Goal: Find specific page/section: Find specific page/section

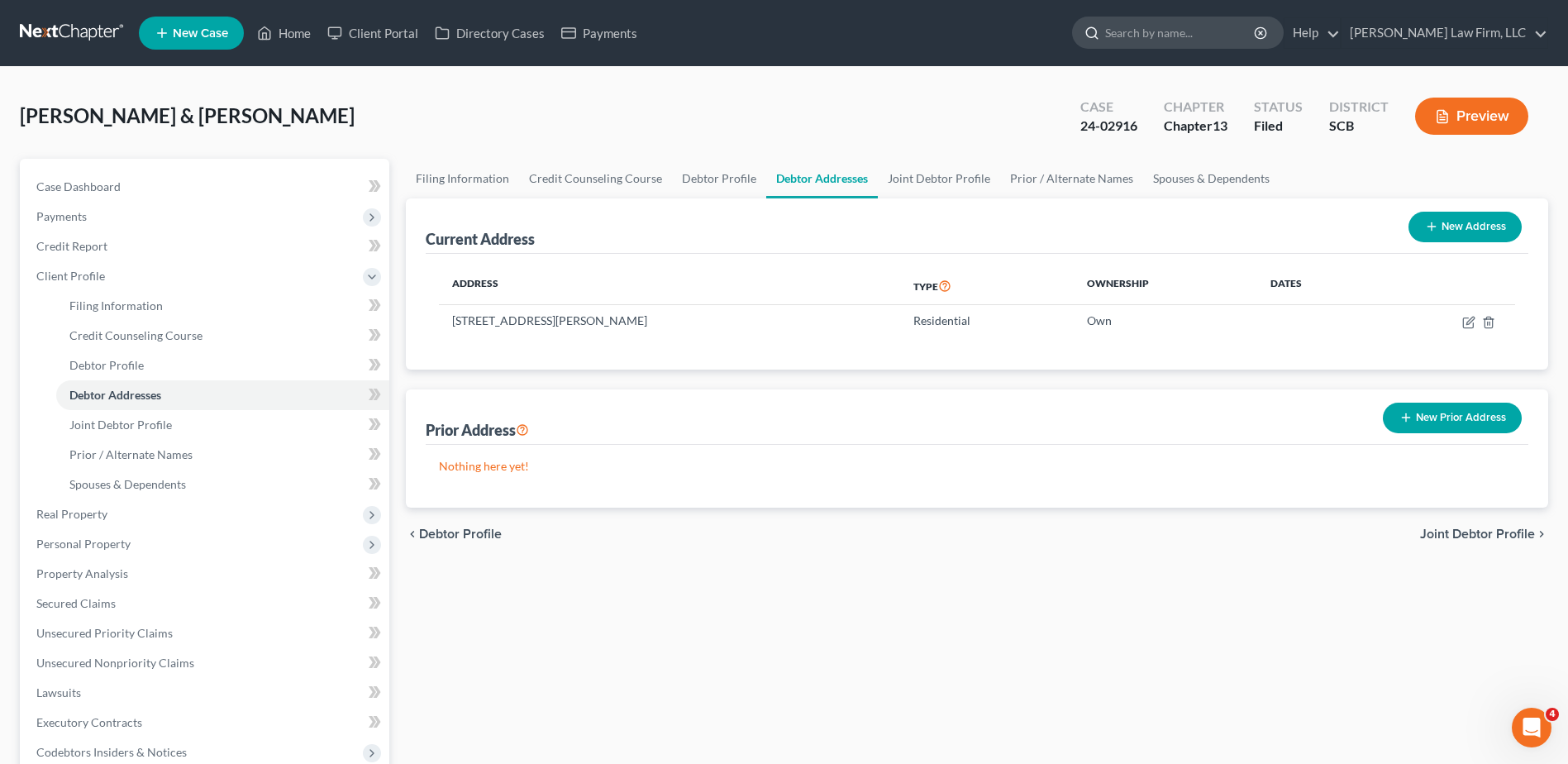
click at [1241, 38] on input "search" at bounding box center [1181, 33] width 151 height 31
type input "j"
type input "[PERSON_NAME]"
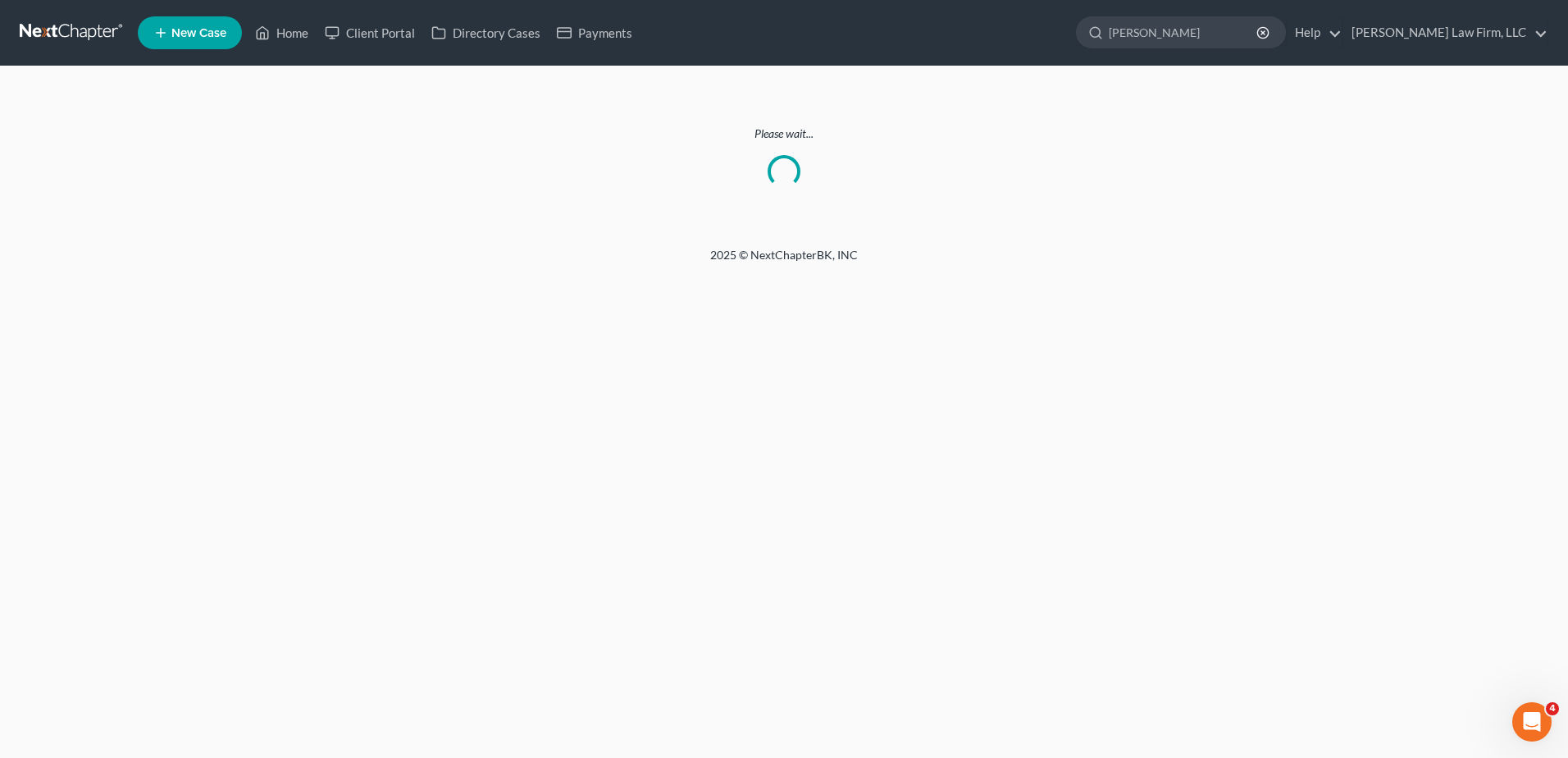
click at [70, 32] on link at bounding box center [72, 32] width 105 height 30
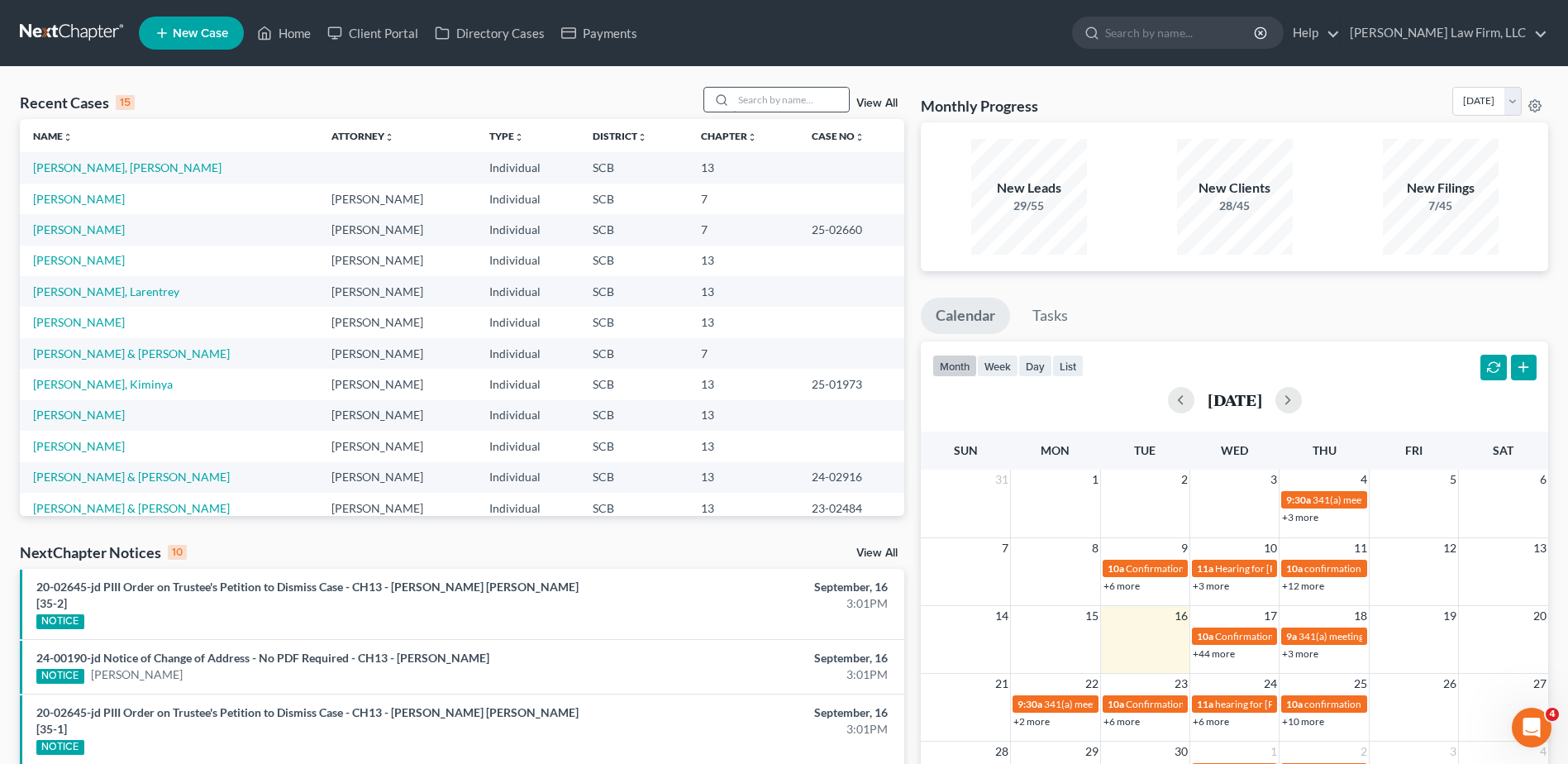
click at [814, 99] on input "search" at bounding box center [791, 100] width 116 height 24
type input "jones"
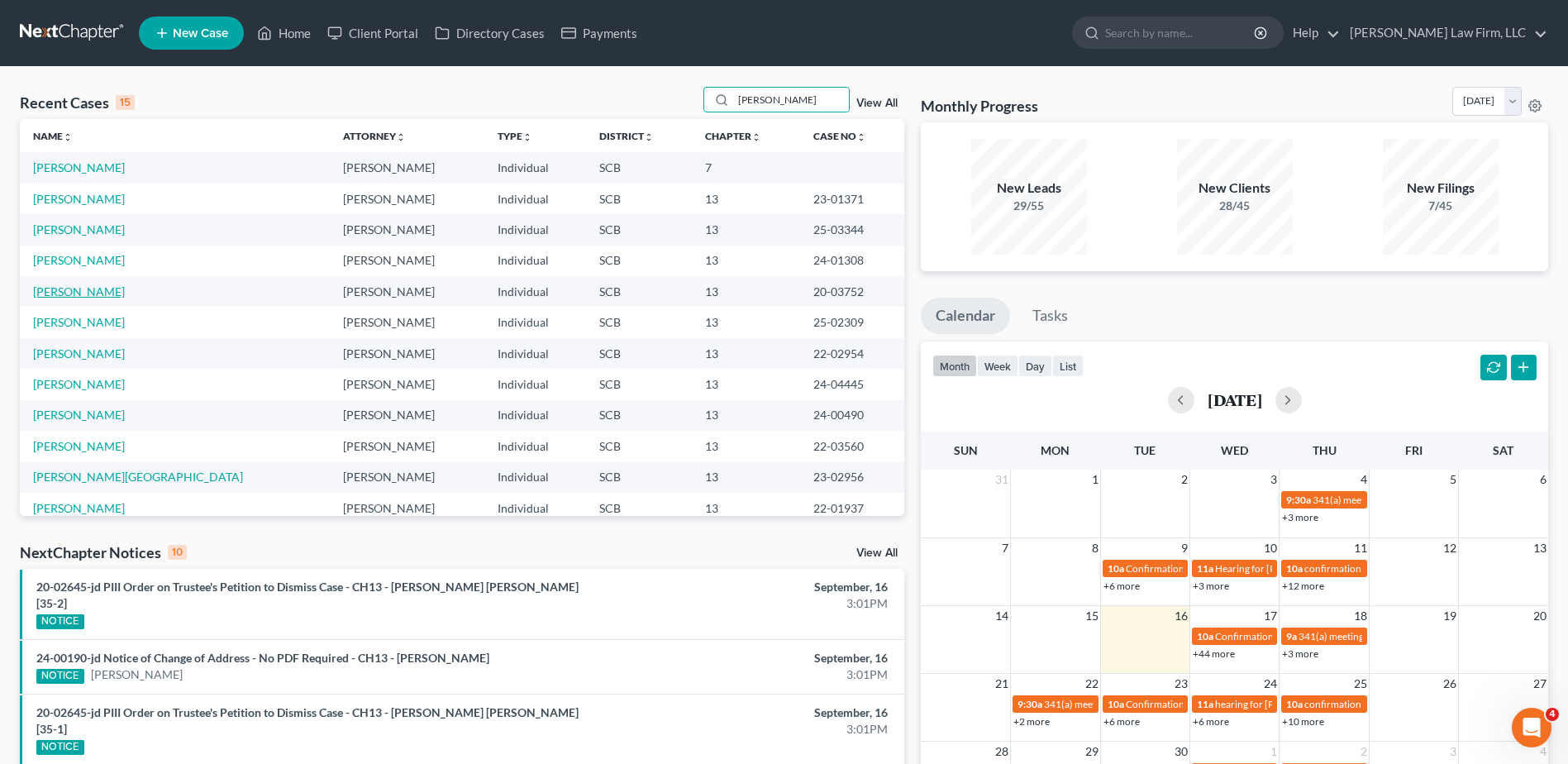
click at [83, 292] on link "[PERSON_NAME]" at bounding box center [78, 292] width 92 height 15
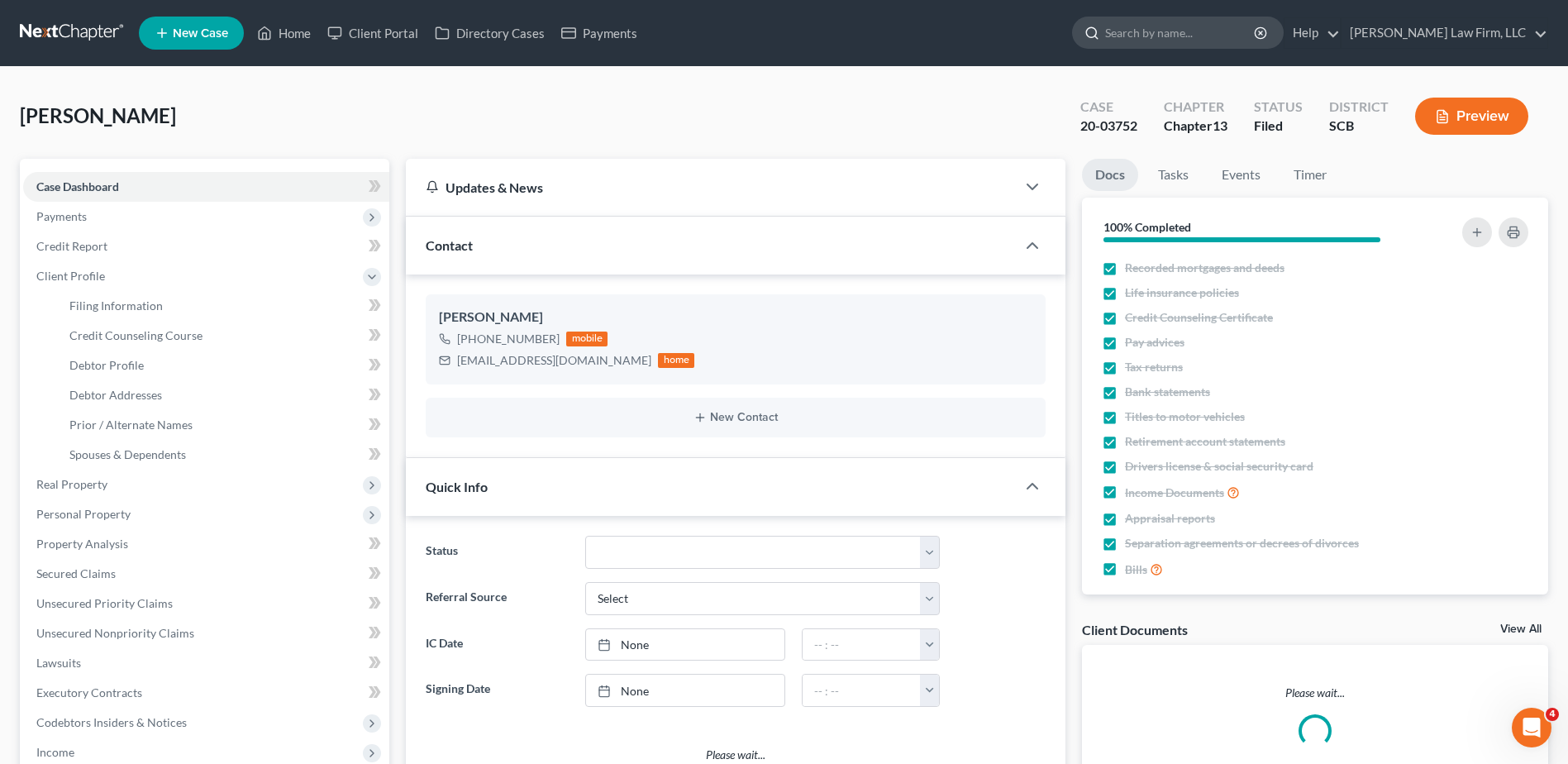
click at [1164, 32] on input "search" at bounding box center [1181, 33] width 151 height 31
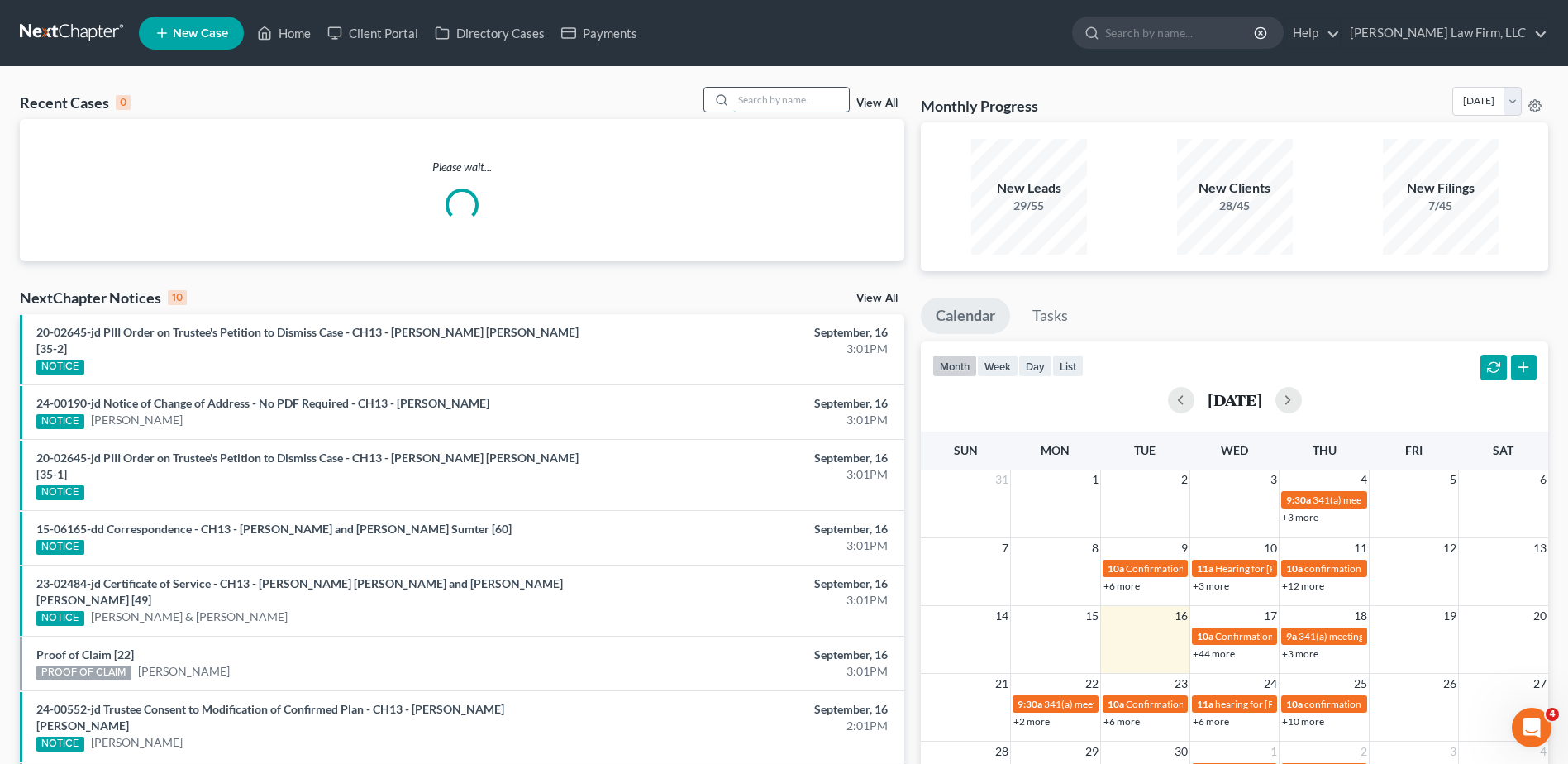
click at [798, 103] on input "search" at bounding box center [791, 100] width 116 height 24
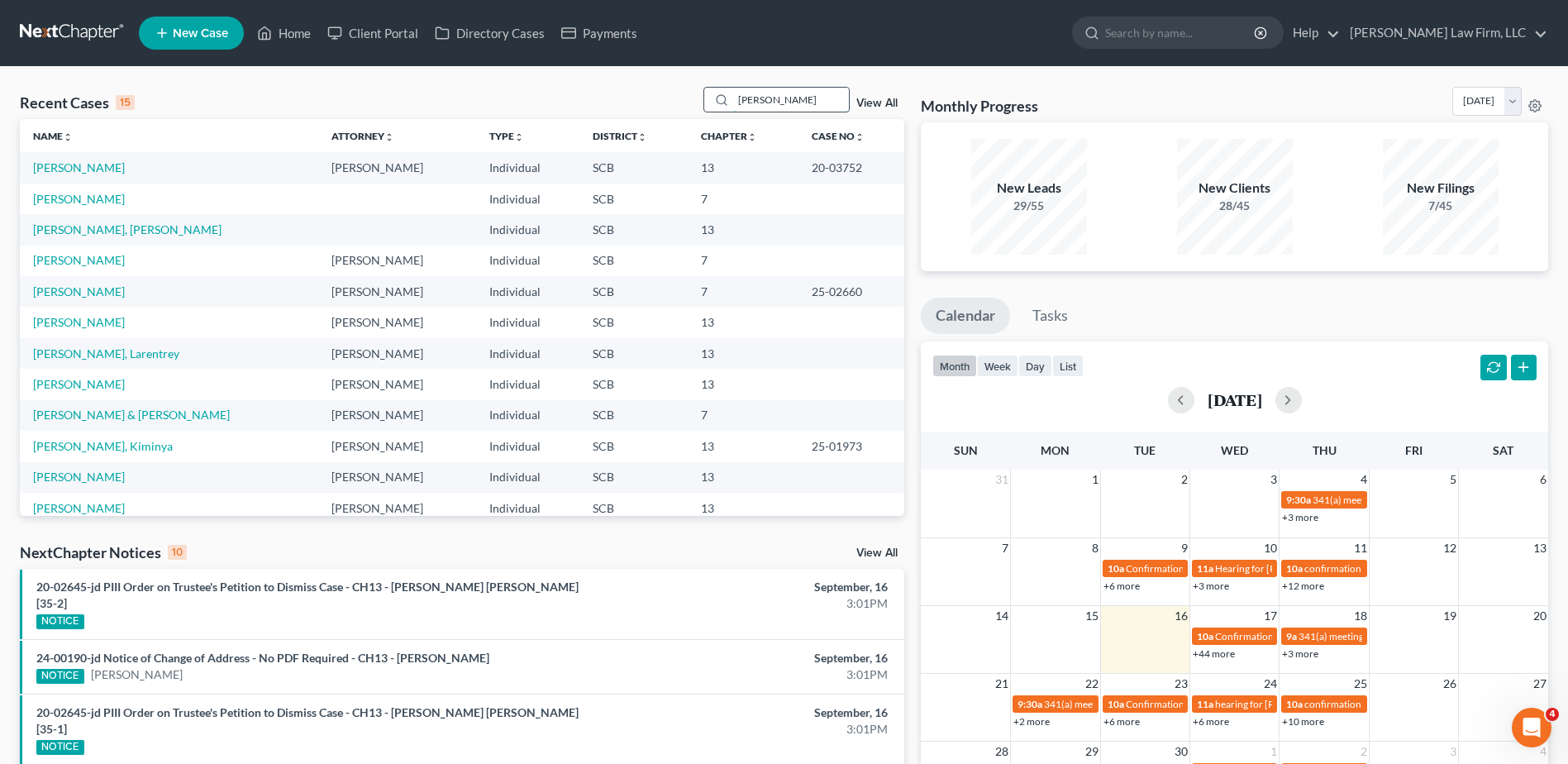
type input "jones"
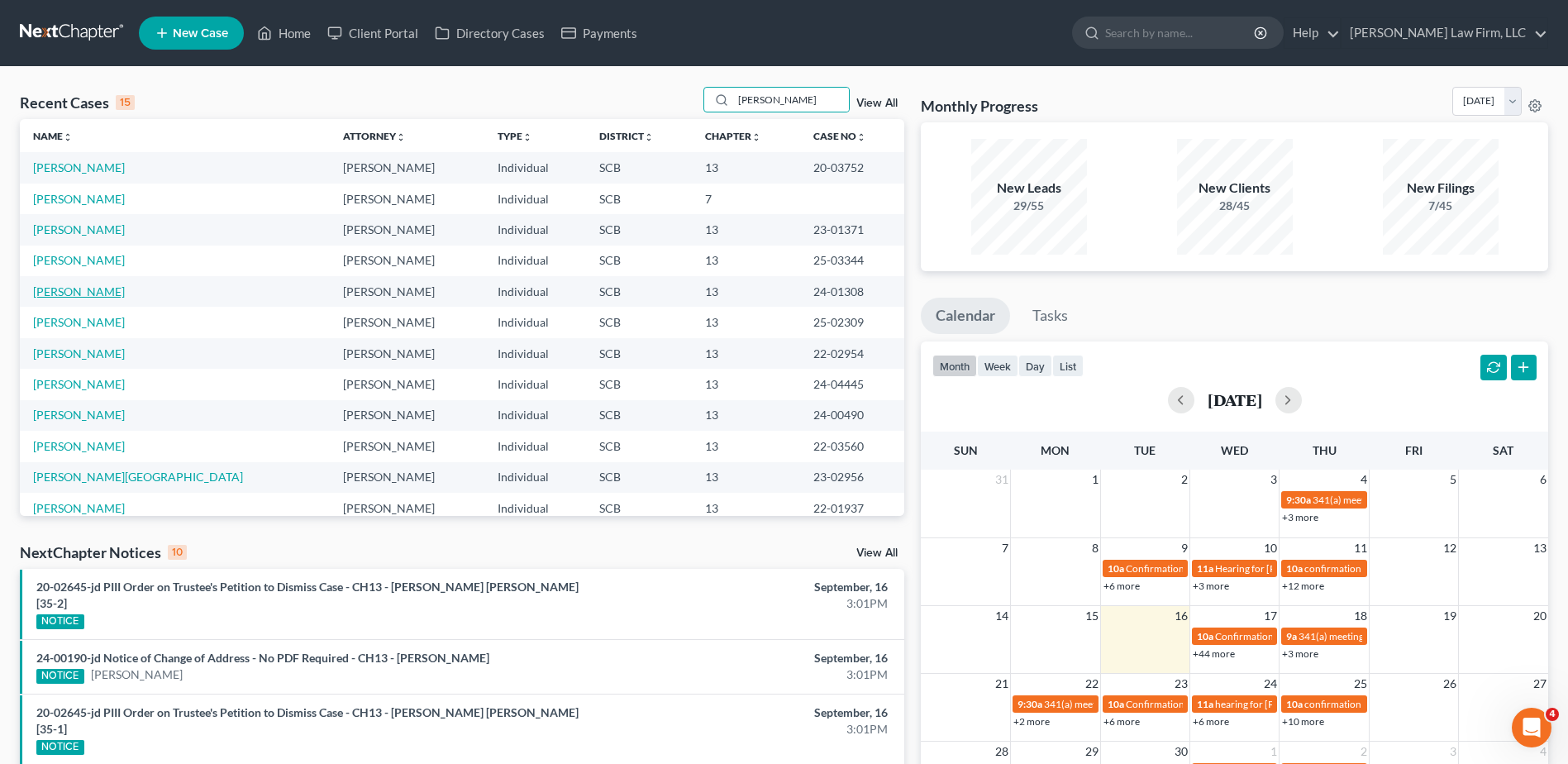
click at [72, 286] on link "[PERSON_NAME]" at bounding box center [78, 292] width 92 height 15
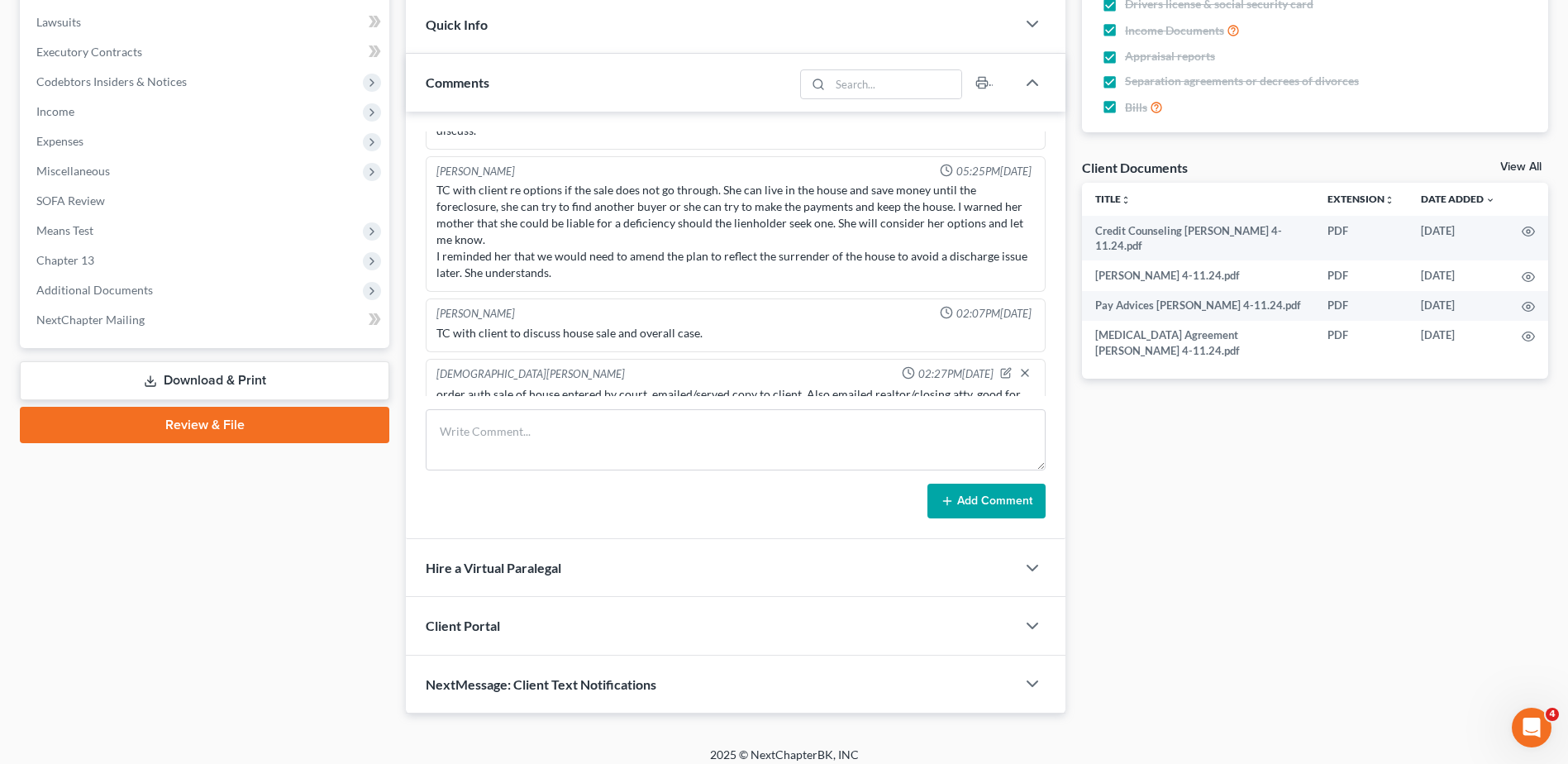
scroll to position [475, 0]
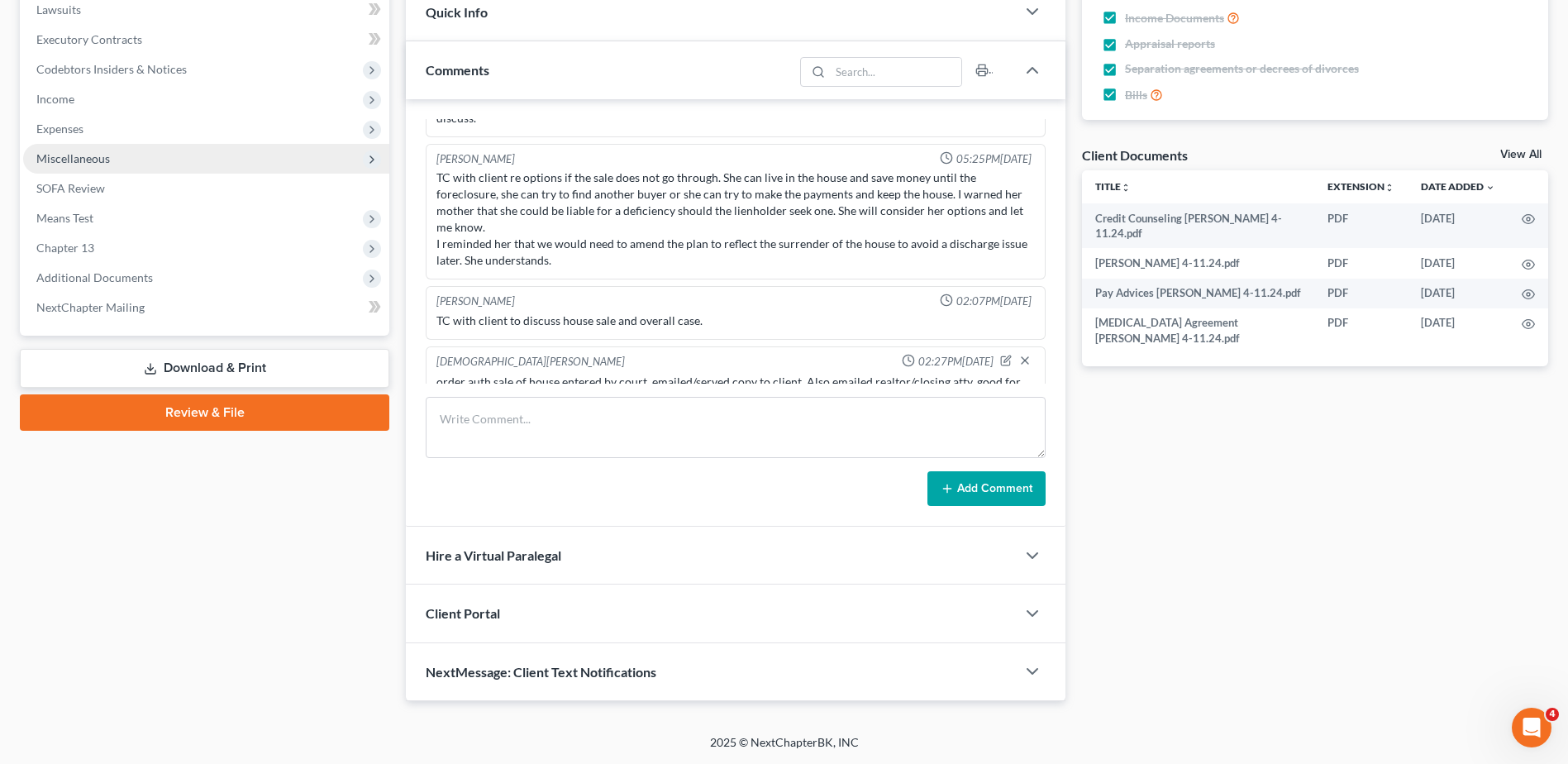
click at [78, 162] on span "Miscellaneous" at bounding box center [73, 159] width 73 height 15
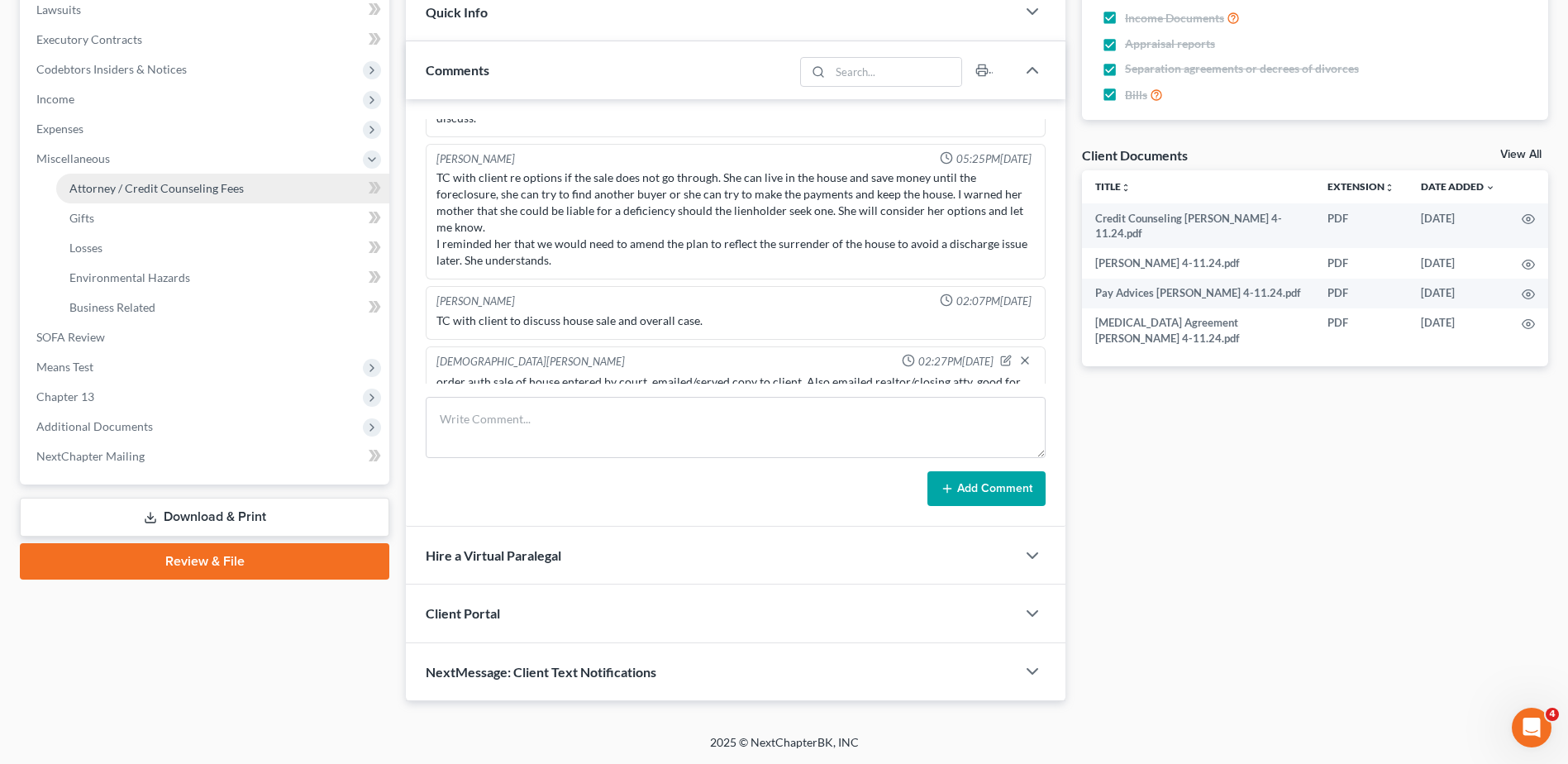
click at [113, 188] on span "Attorney / Credit Counseling Fees" at bounding box center [157, 189] width 174 height 15
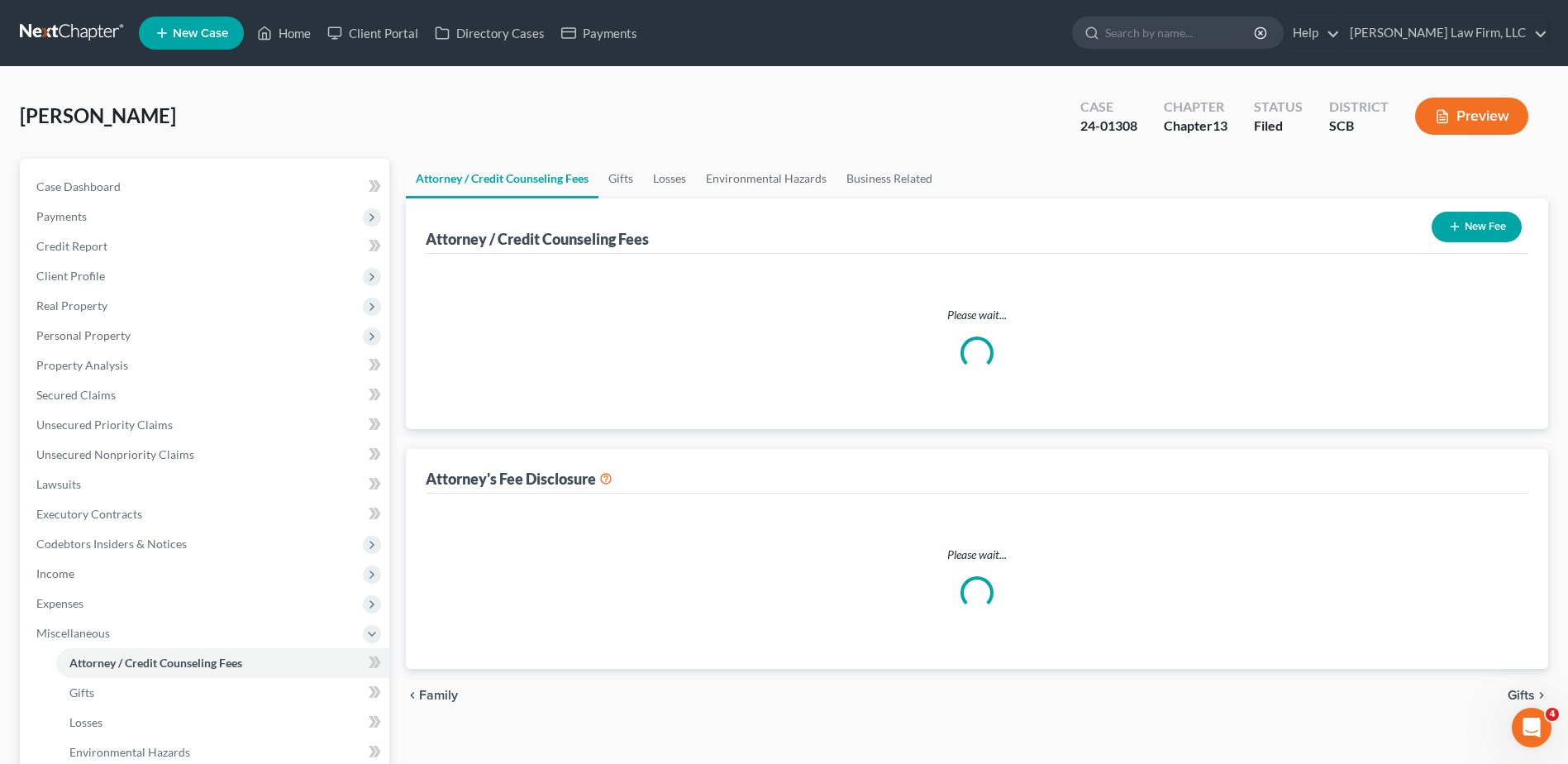
select select "0"
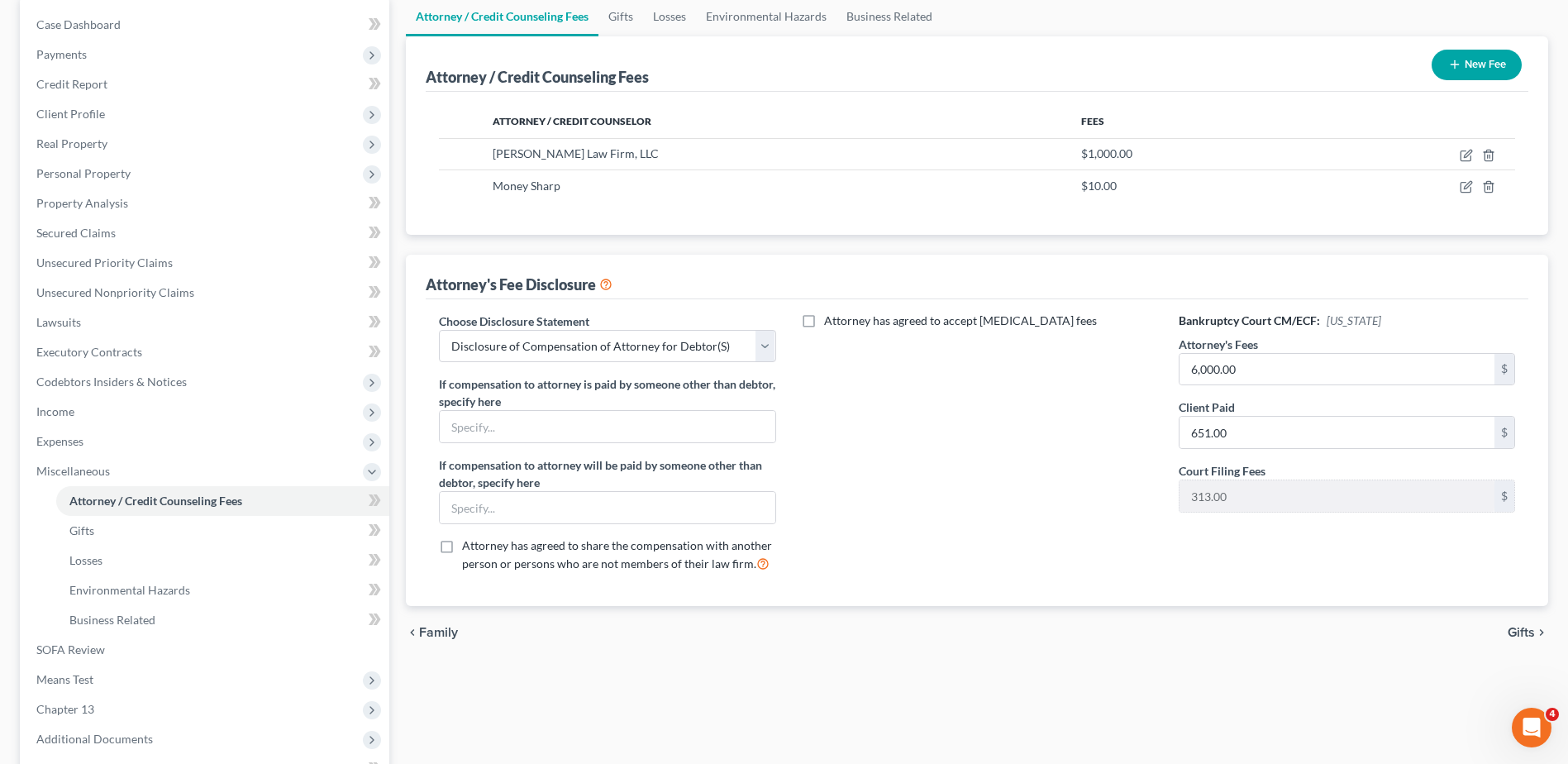
scroll to position [165, 0]
click at [1339, 370] on input "6,000.00" at bounding box center [1338, 366] width 315 height 32
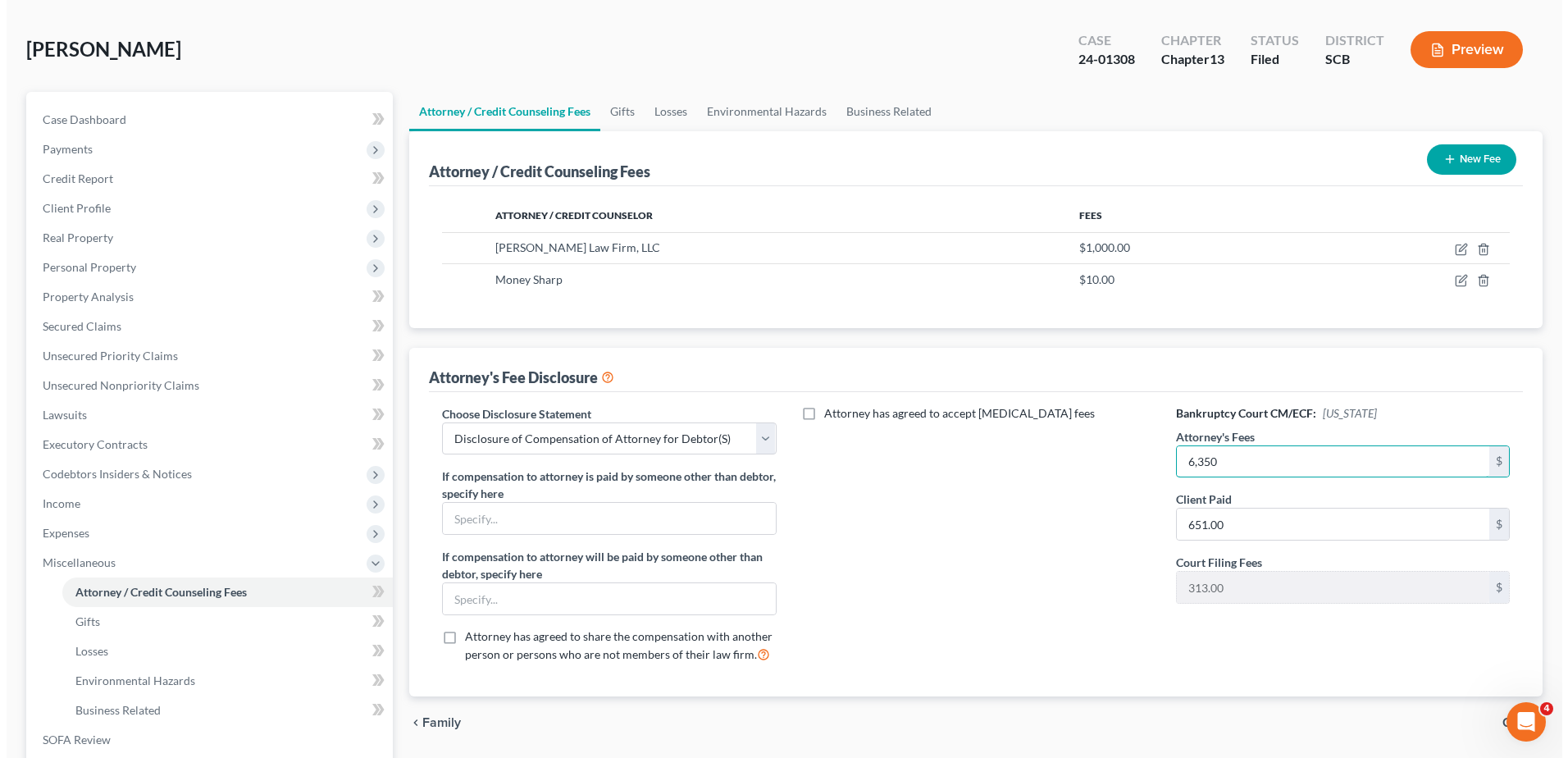
scroll to position [0, 0]
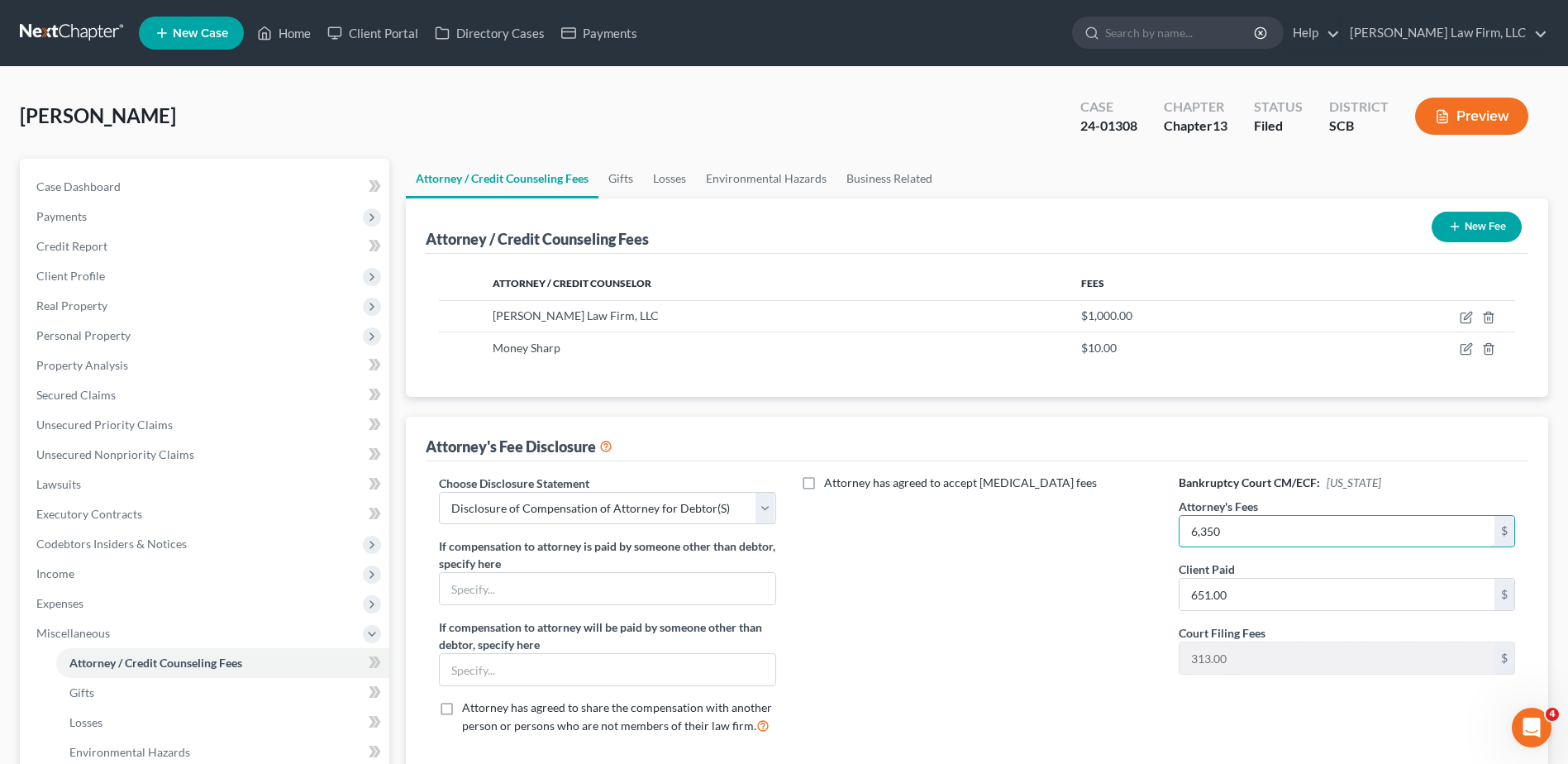
type input "6,350"
click at [1472, 102] on button "Preview" at bounding box center [1472, 116] width 113 height 37
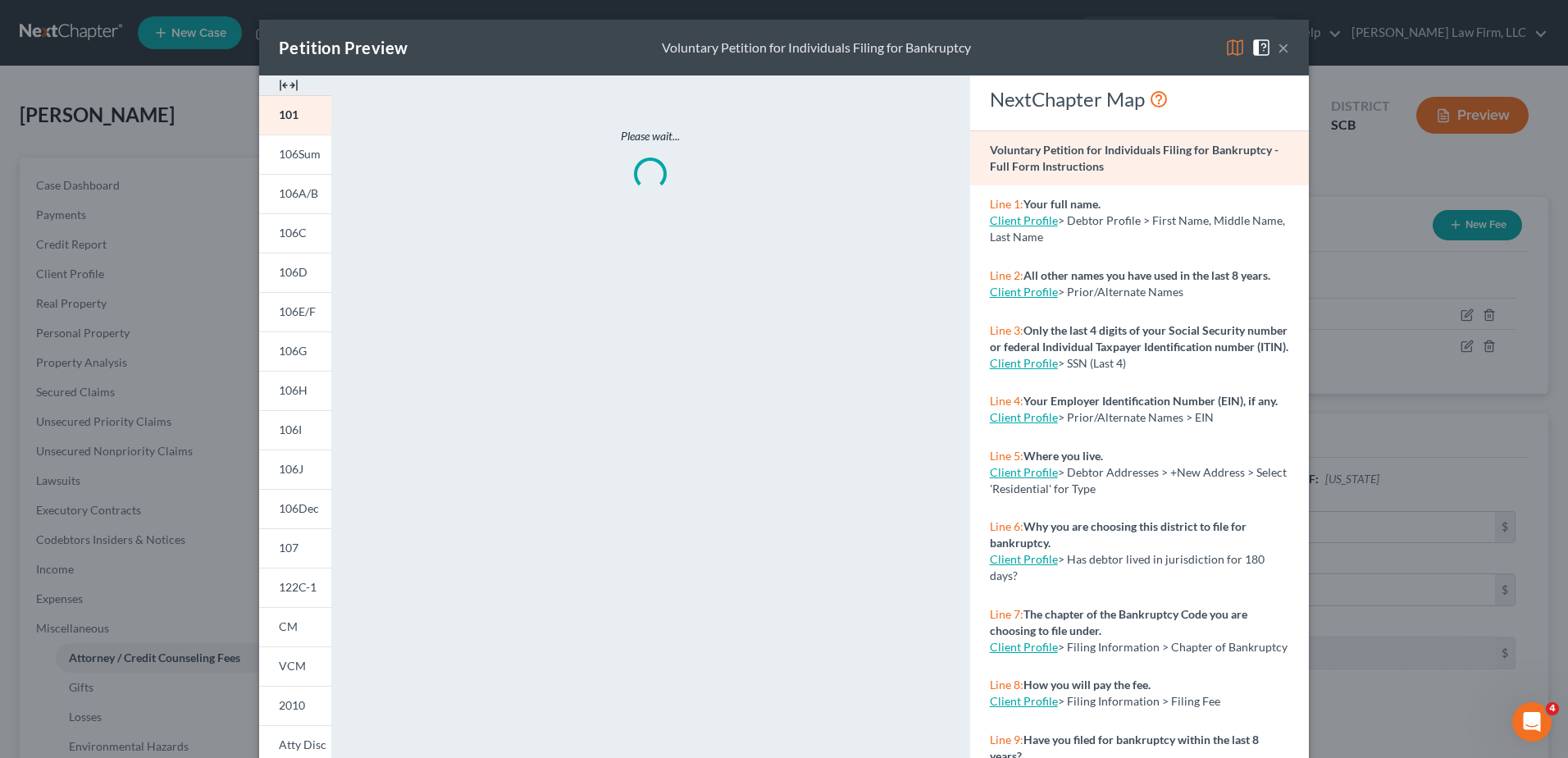
scroll to position [152, 0]
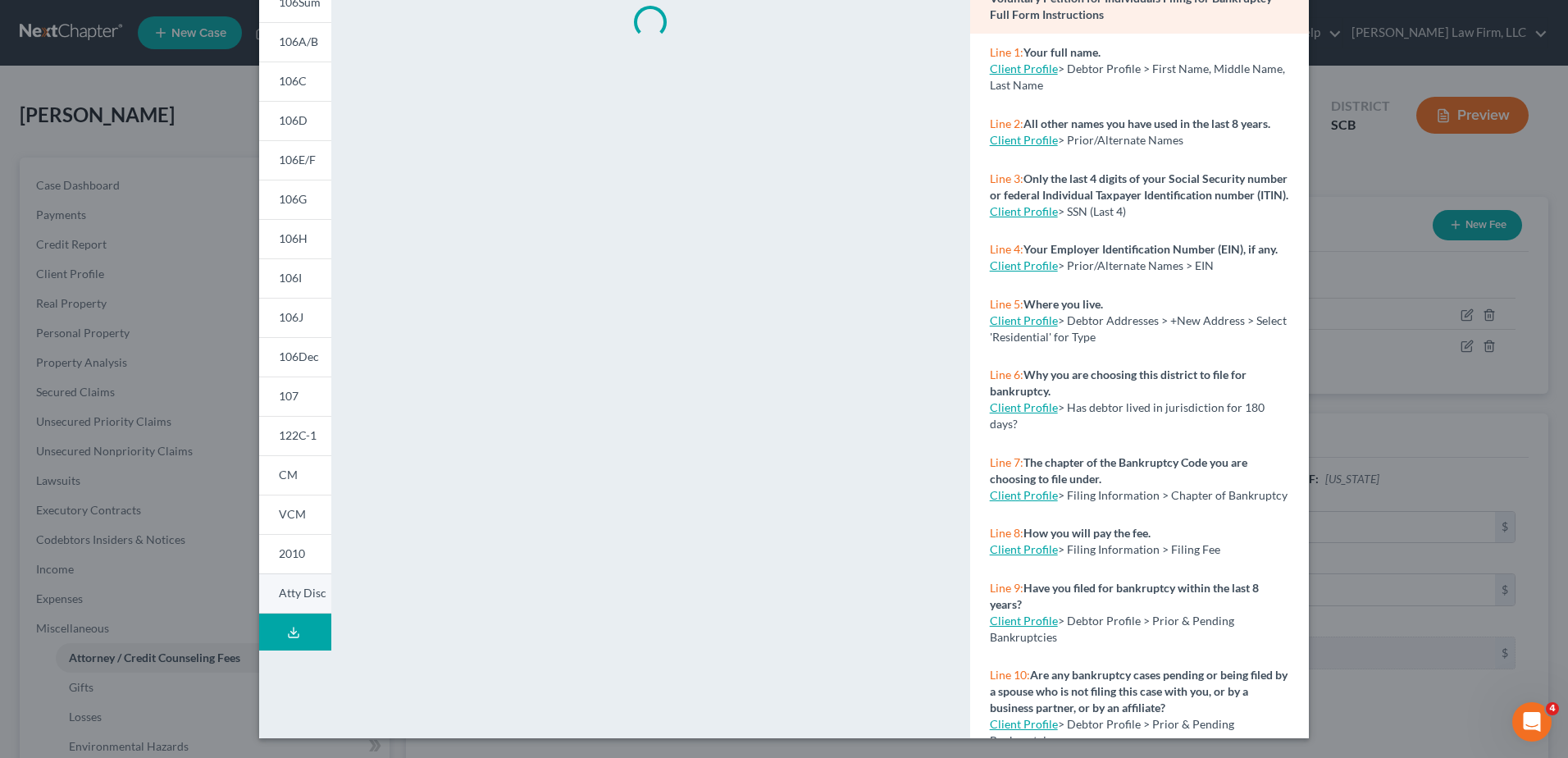
click at [284, 593] on span "Atty Disc" at bounding box center [302, 593] width 48 height 14
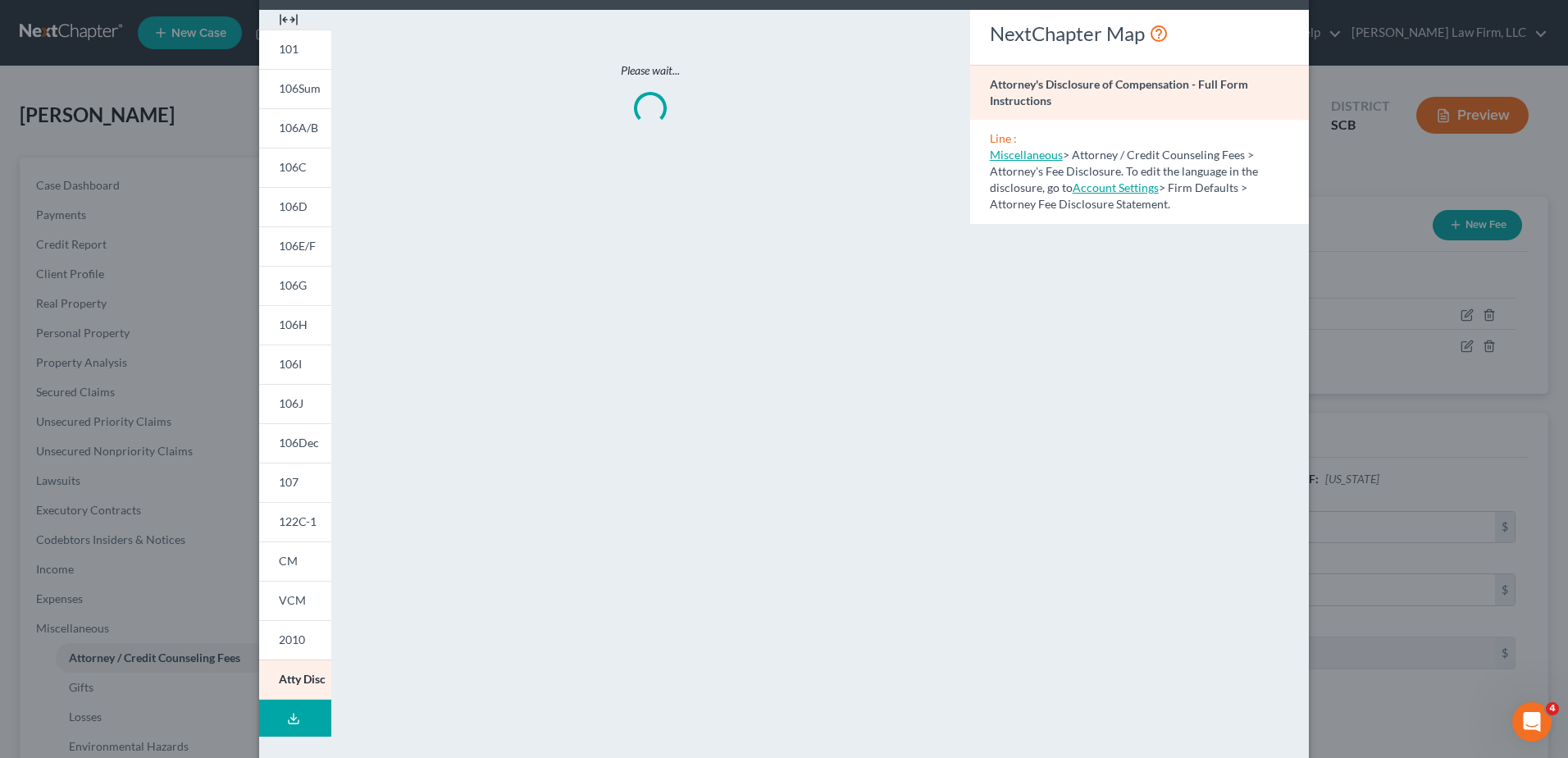
scroll to position [0, 0]
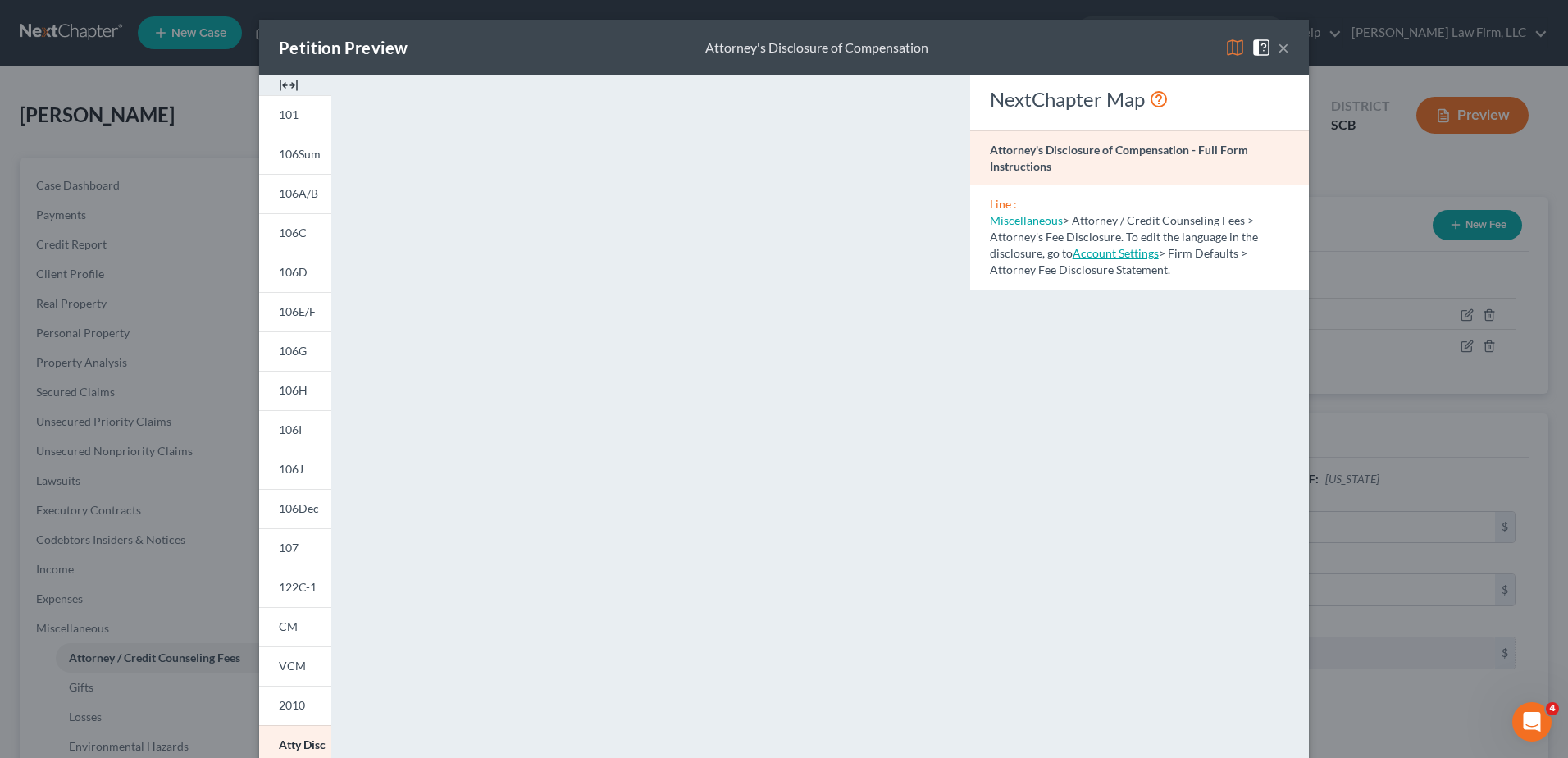
click at [1227, 52] on img at bounding box center [1235, 48] width 20 height 20
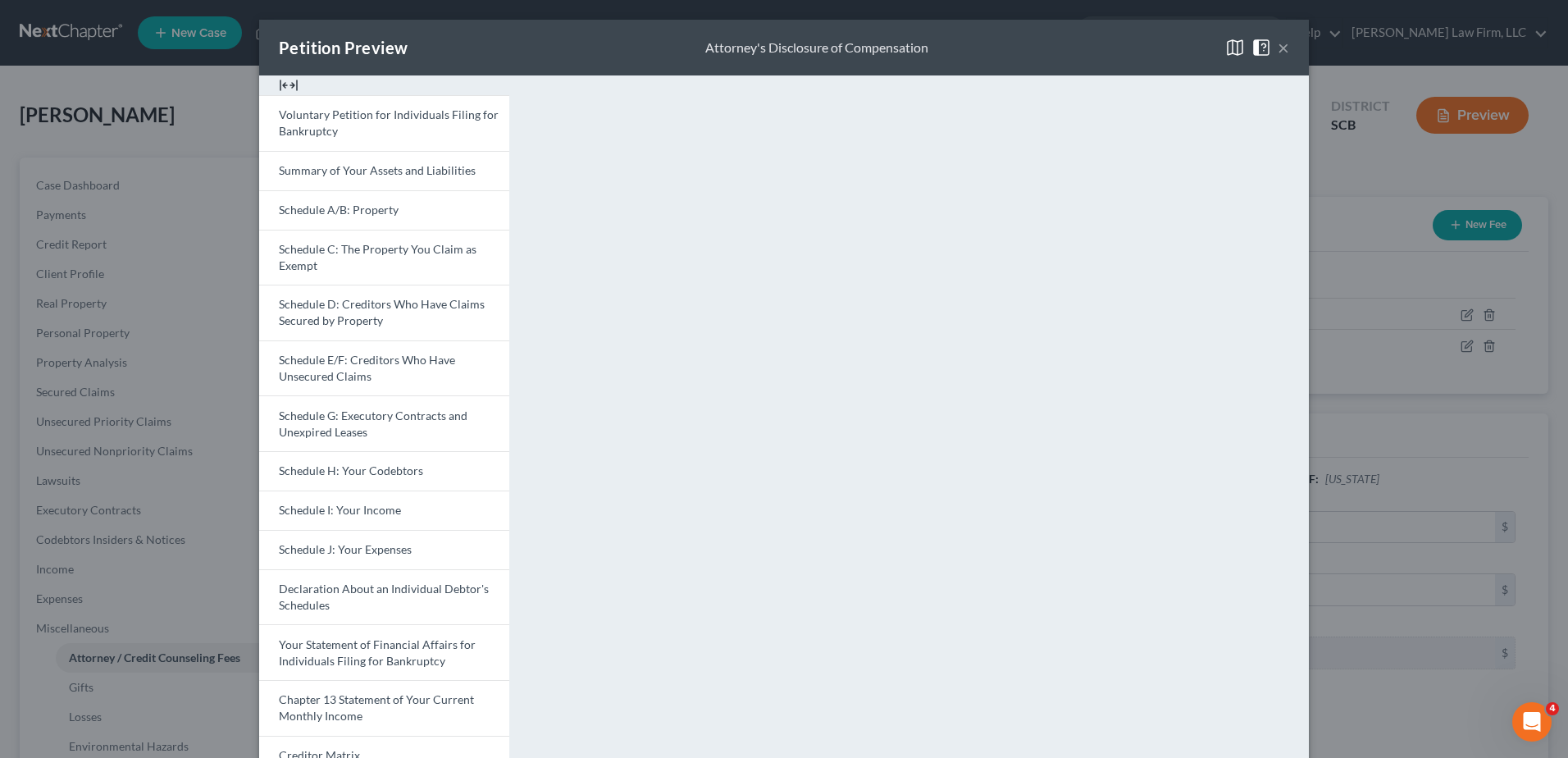
click at [1336, 138] on div "Petition Preview Attorney's Disclosure of Compensation × Voluntary Petition for…" at bounding box center [784, 379] width 1568 height 758
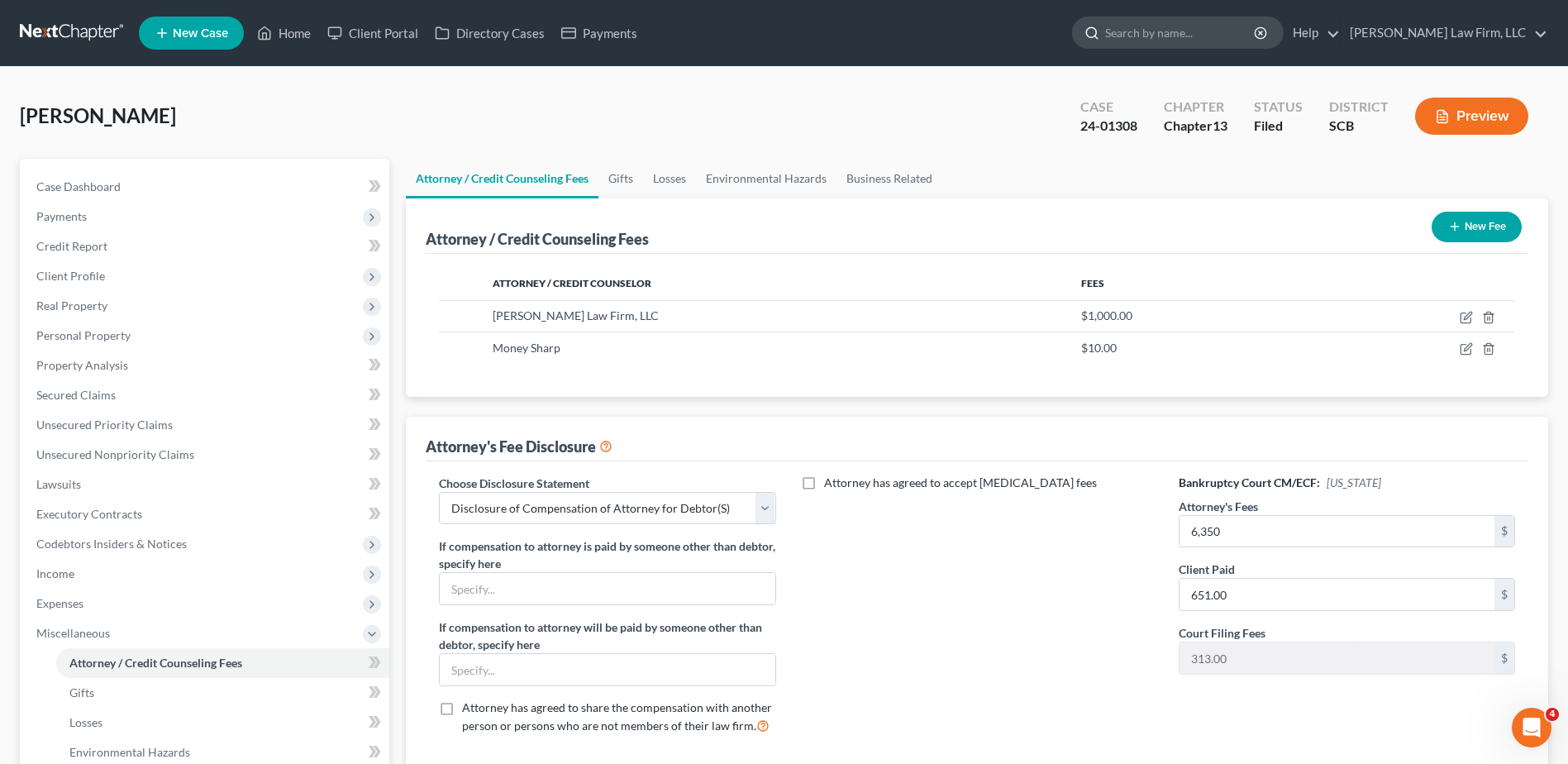
click at [1241, 41] on input "search" at bounding box center [1181, 33] width 151 height 31
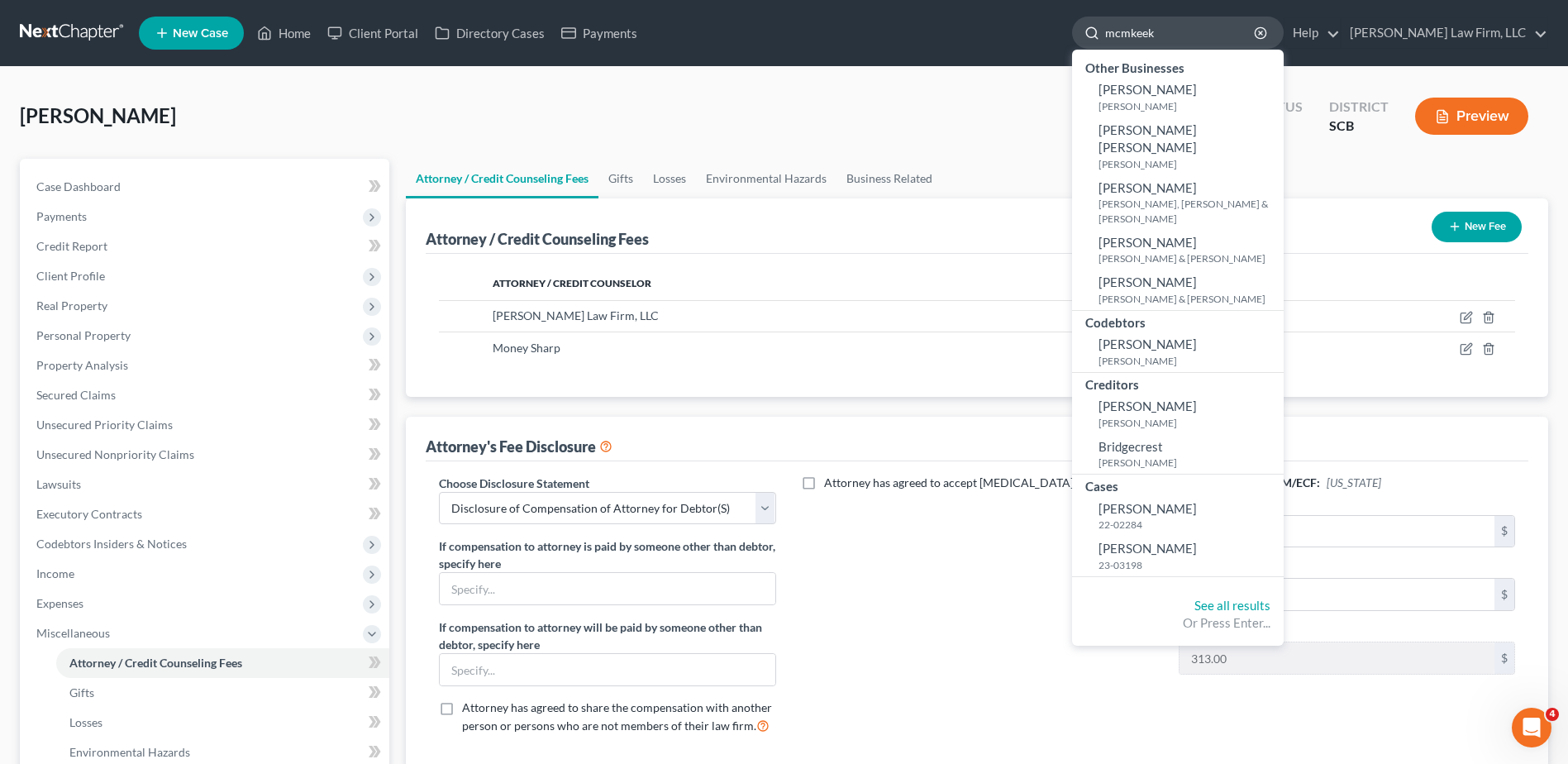
type input "mcmkeekn"
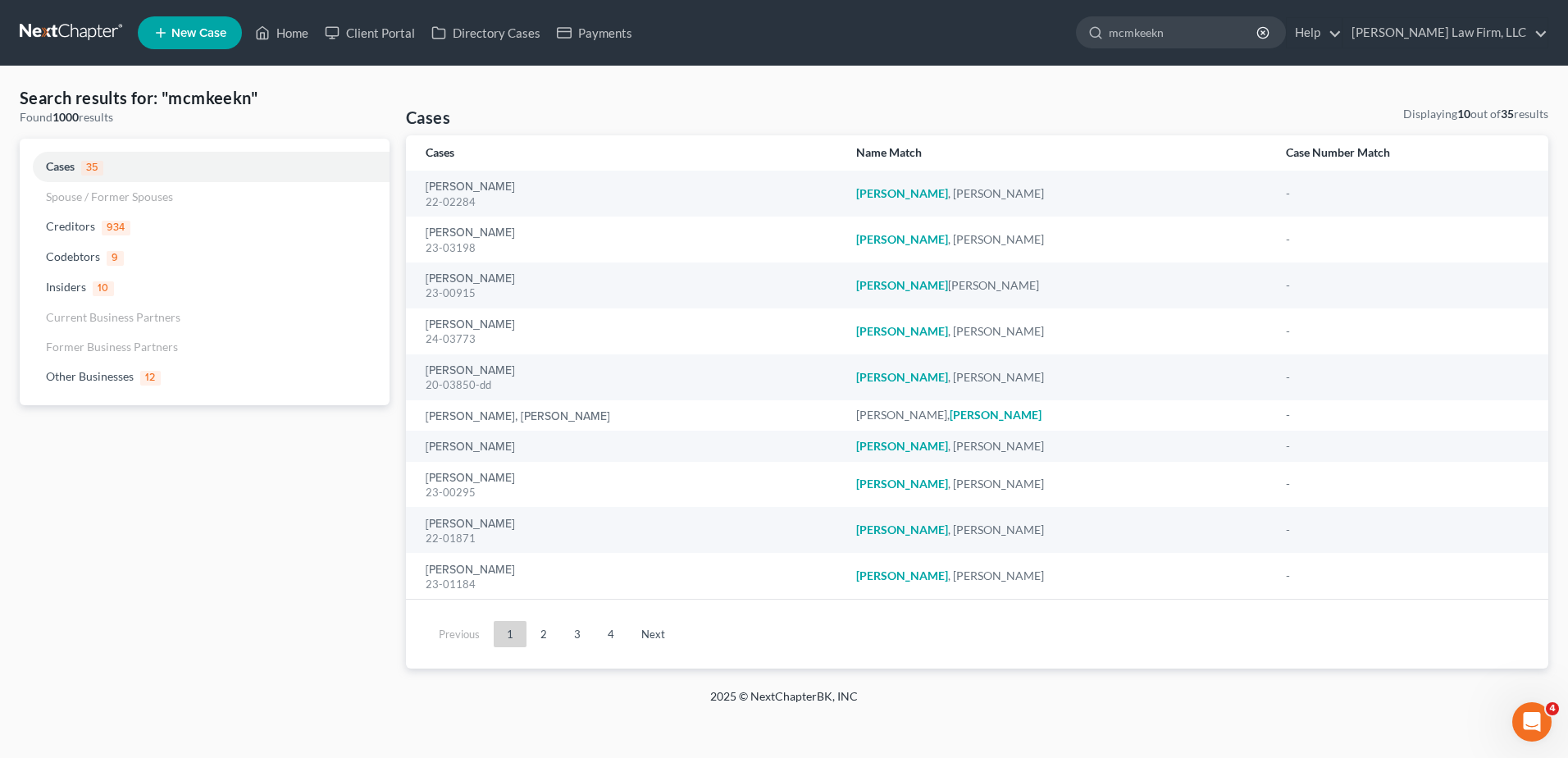
click at [1023, 0] on html "Home New Case Client Portal Directory Cases Payments Meredith Law Firm, LLC kbu…" at bounding box center [784, 379] width 1568 height 758
type input "mcmeeken"
click at [547, 646] on link "2" at bounding box center [544, 634] width 32 height 26
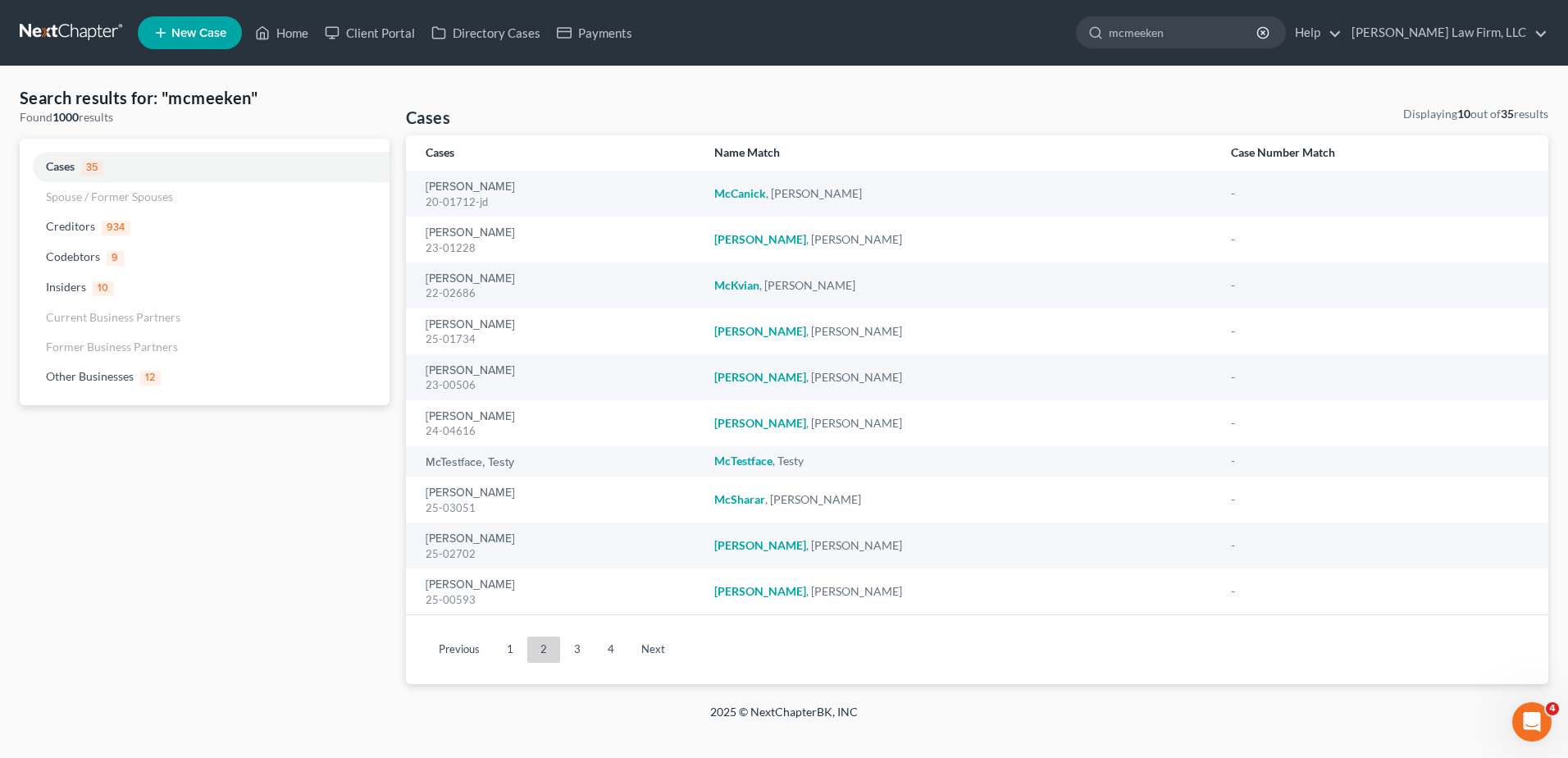
click at [73, 14] on nav "Home New Case Client Portal Directory Cases Payments Meredith Law Firm, LLC kbu…" at bounding box center [784, 32] width 1568 height 66
drag, startPoint x: 67, startPoint y: 31, endPoint x: 54, endPoint y: 31, distance: 13.0
click at [67, 31] on link at bounding box center [72, 32] width 105 height 30
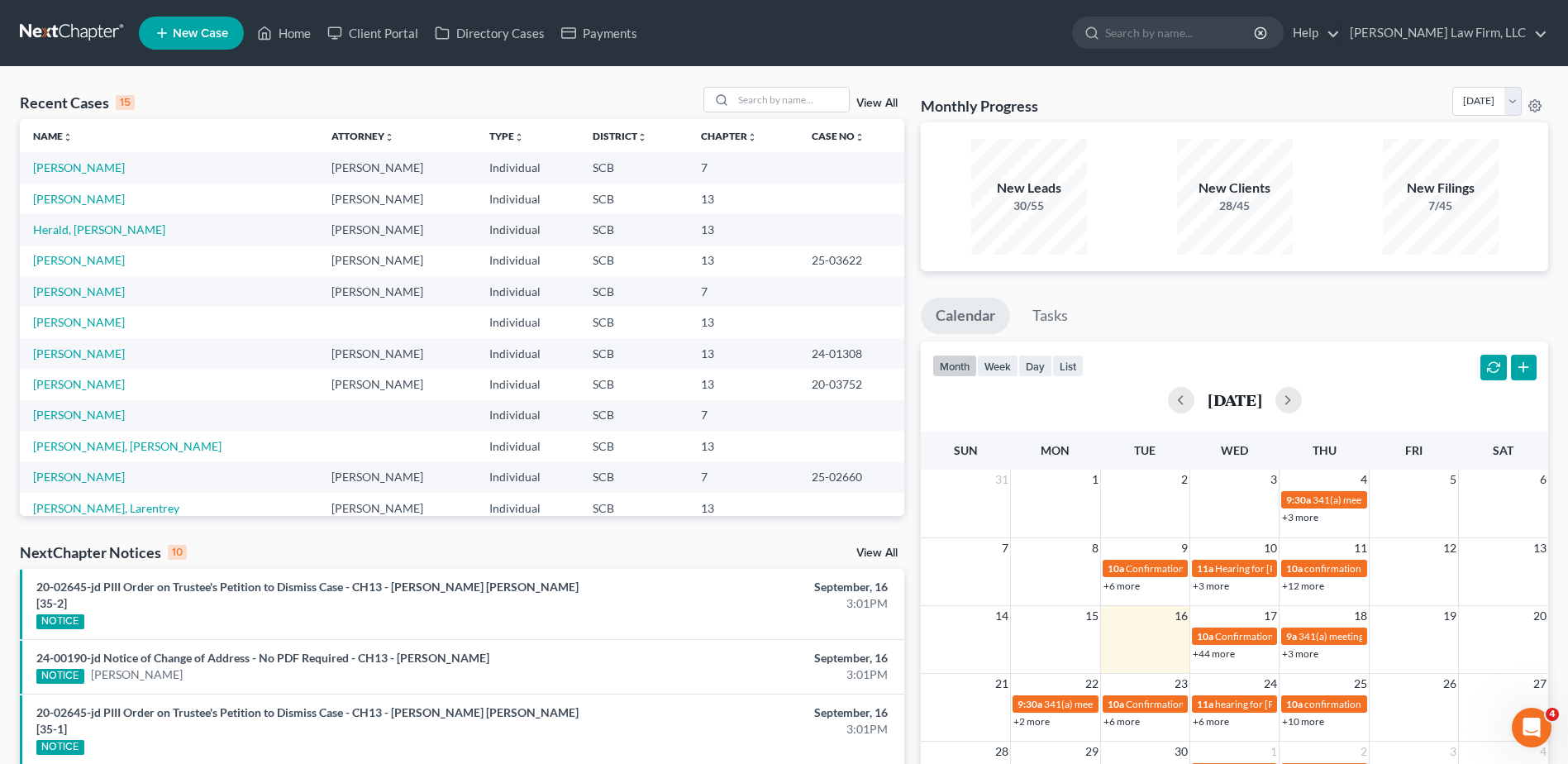
click at [85, 26] on link at bounding box center [73, 33] width 106 height 30
